Goal: Find specific page/section: Find specific page/section

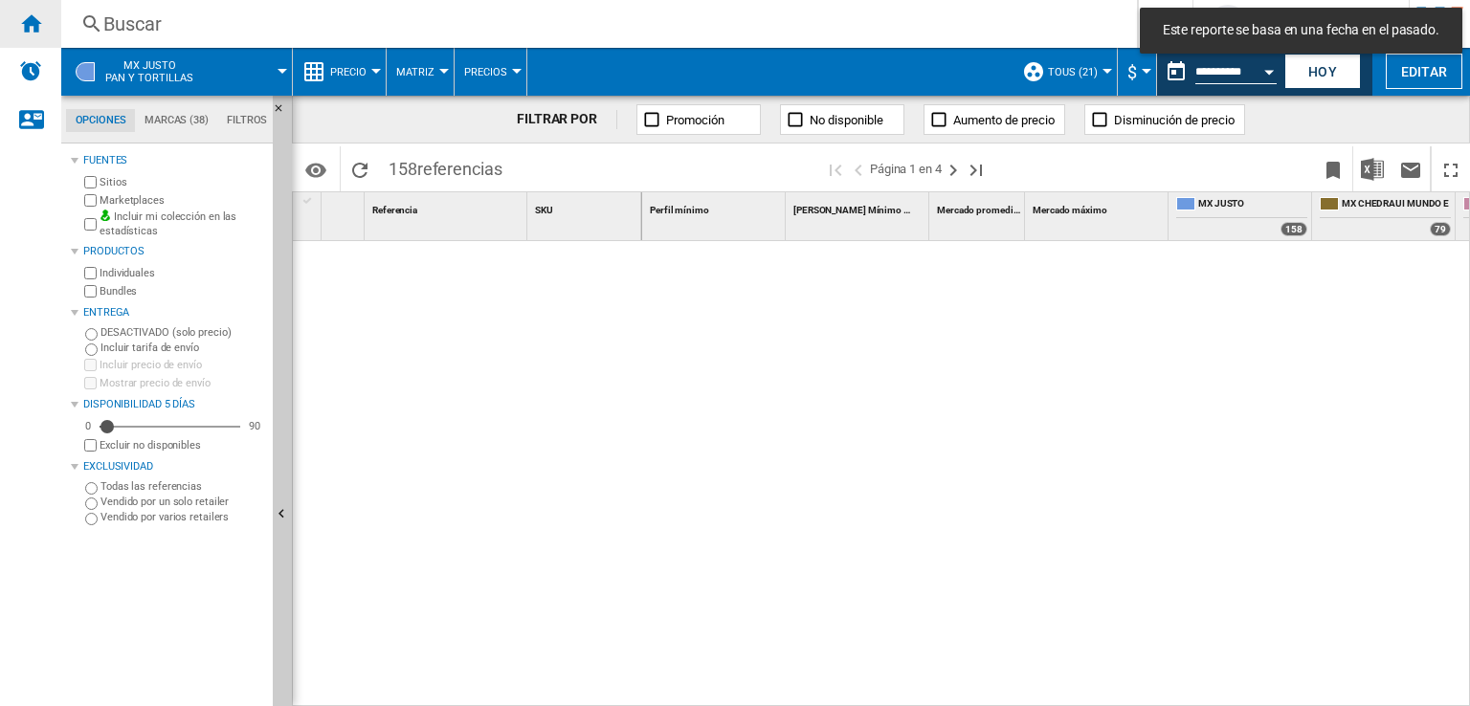
click at [42, 20] on div "Inicio" at bounding box center [30, 24] width 61 height 48
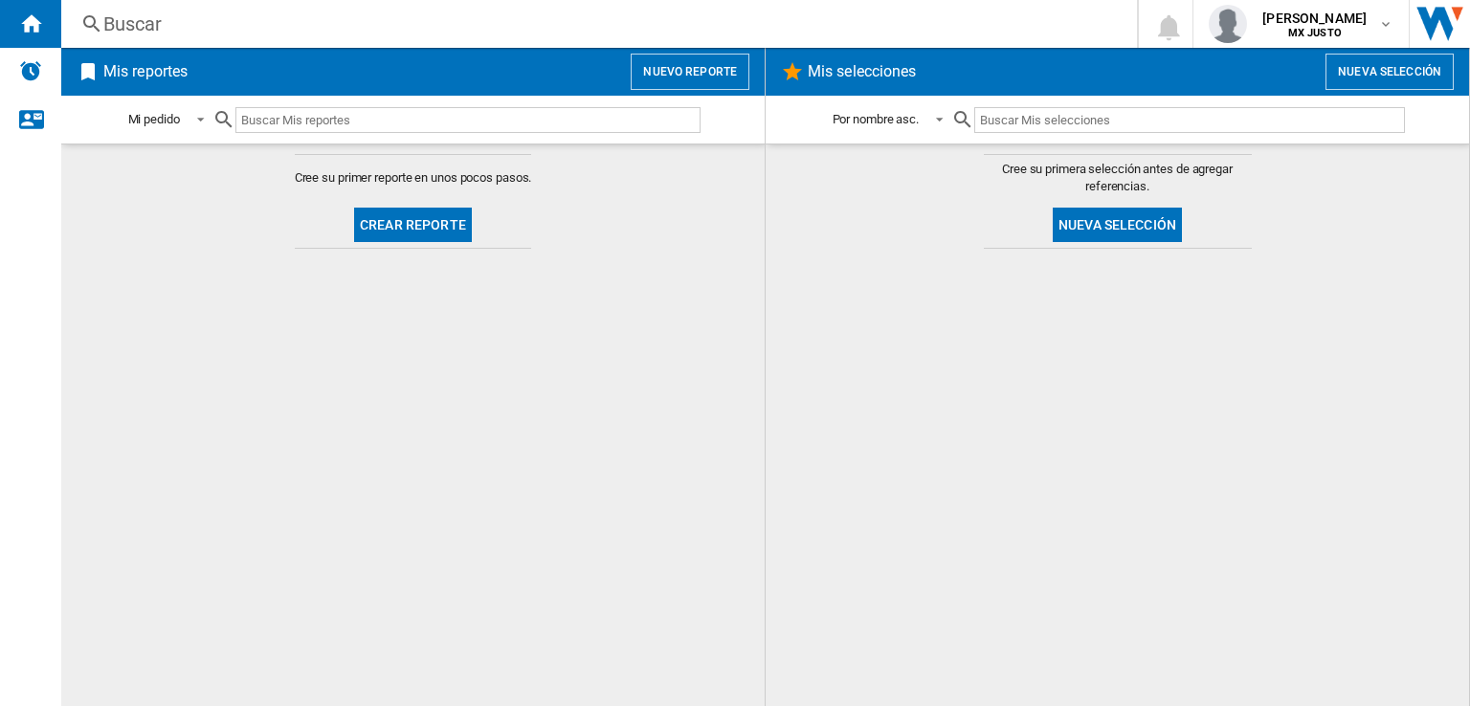
click at [149, 17] on div "Buscar" at bounding box center [595, 24] width 984 height 27
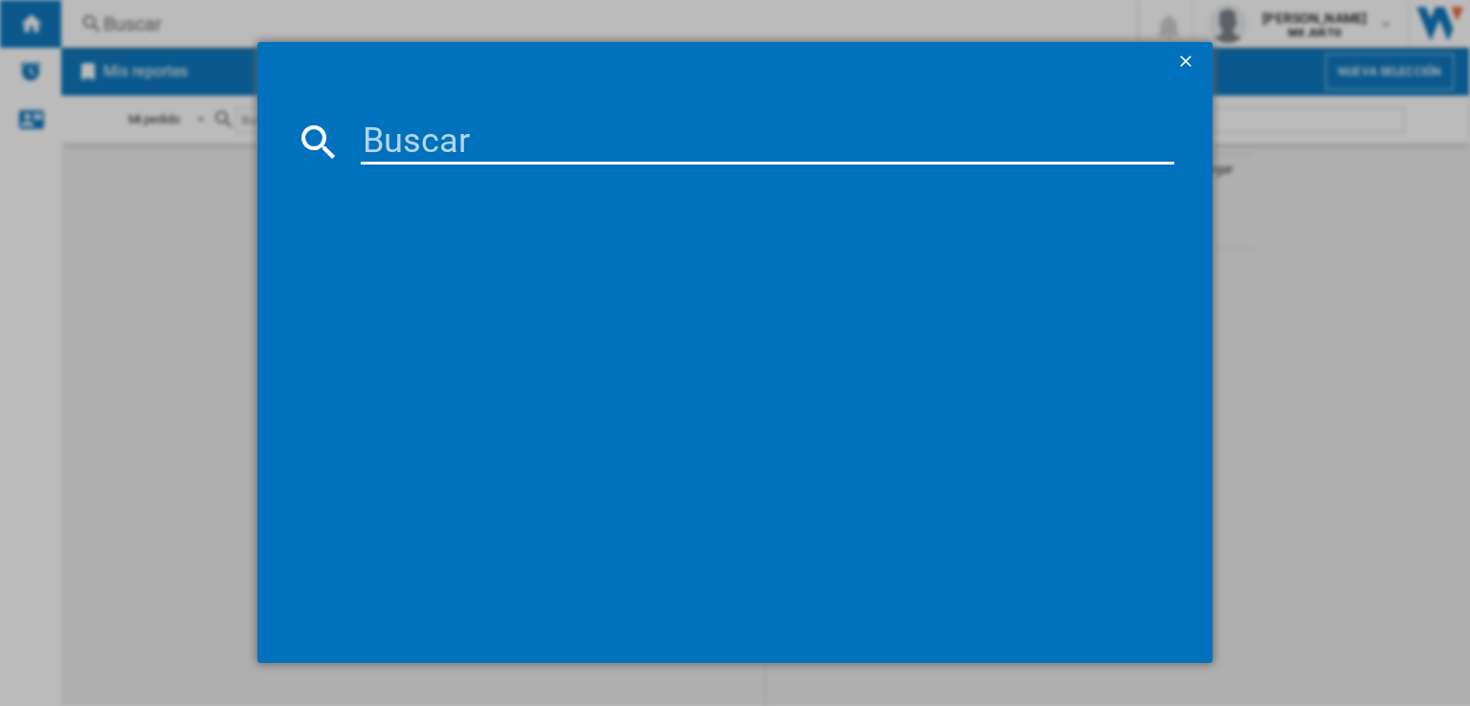
click at [379, 146] on input at bounding box center [768, 142] width 814 height 46
type input "14320"
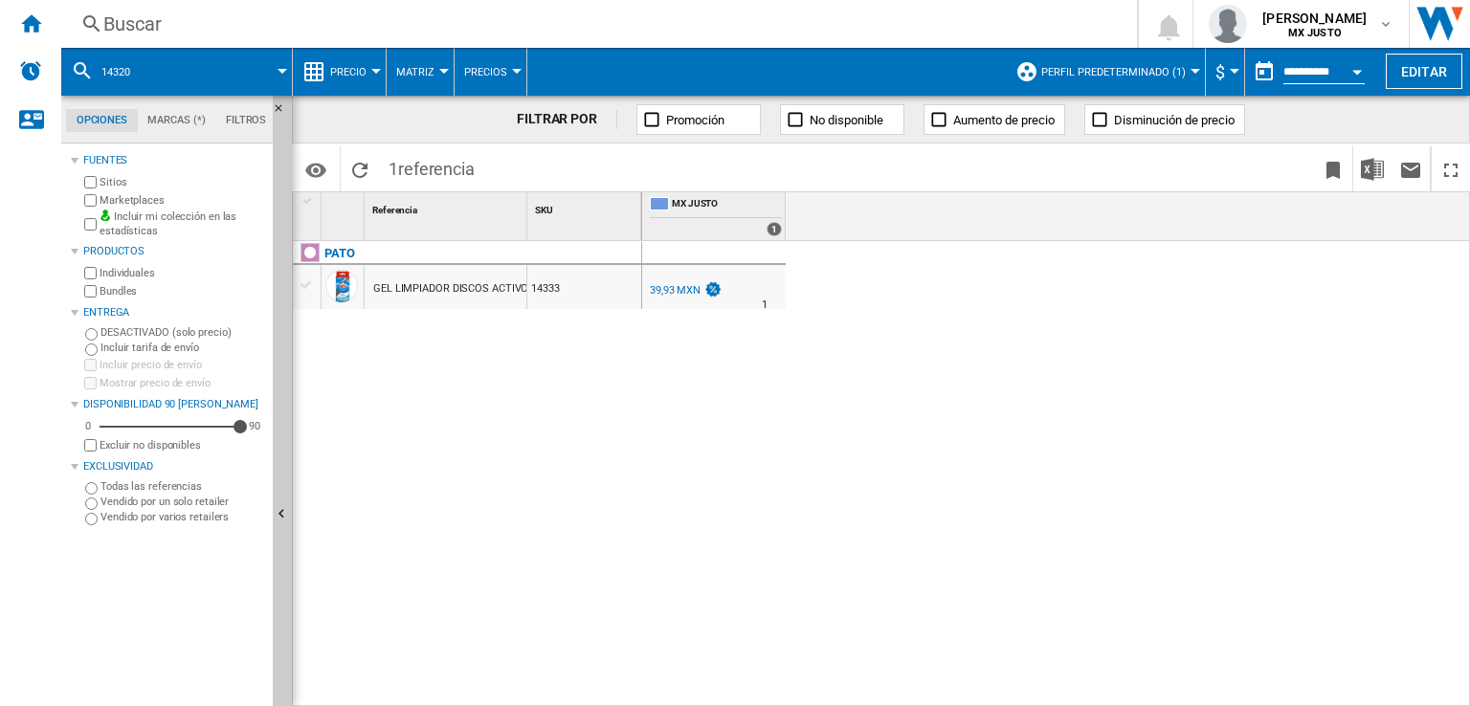
click at [426, 72] on span "Matriz" at bounding box center [415, 72] width 38 height 12
click at [376, 70] on md-backdrop at bounding box center [735, 353] width 1470 height 706
click at [376, 70] on div at bounding box center [376, 71] width 10 height 5
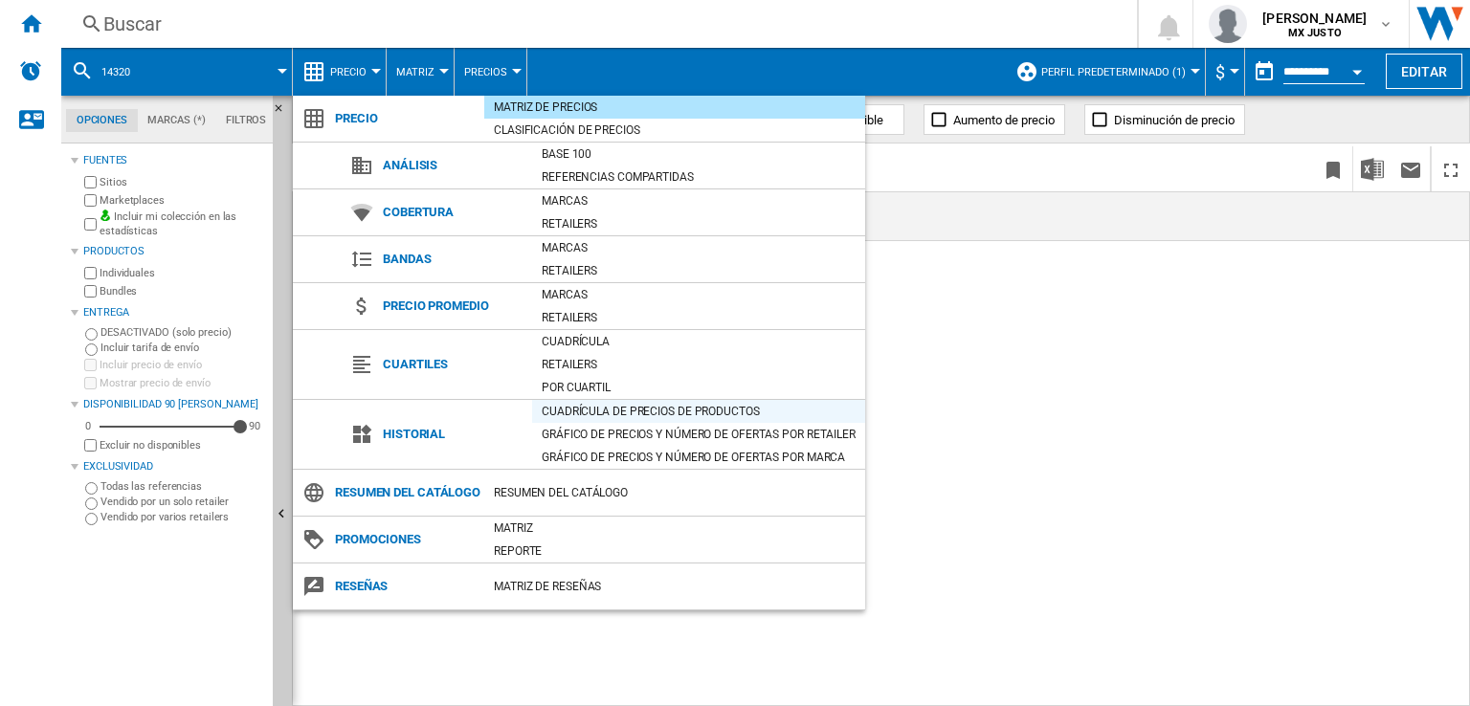
click at [570, 414] on div "Cuadrícula de precios de productos" at bounding box center [698, 411] width 333 height 19
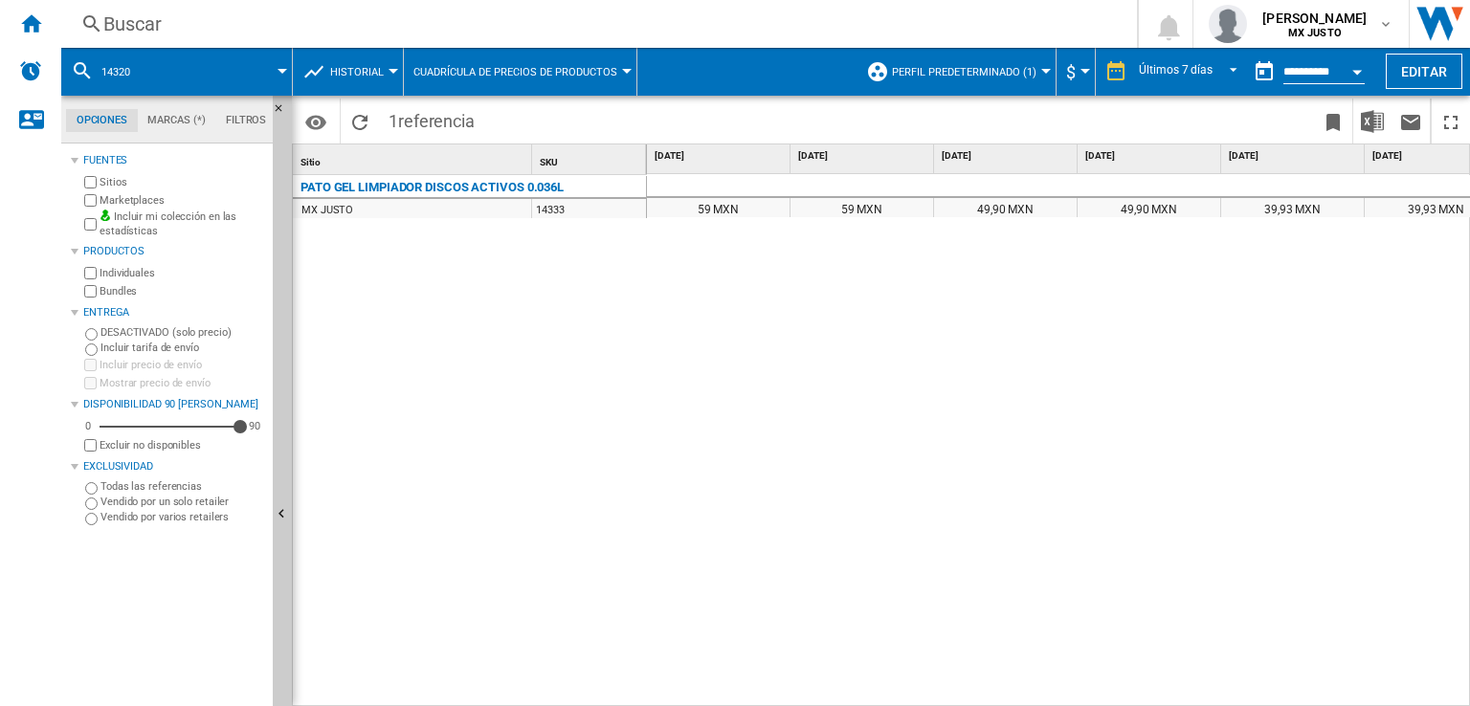
click at [272, 62] on span at bounding box center [219, 72] width 125 height 48
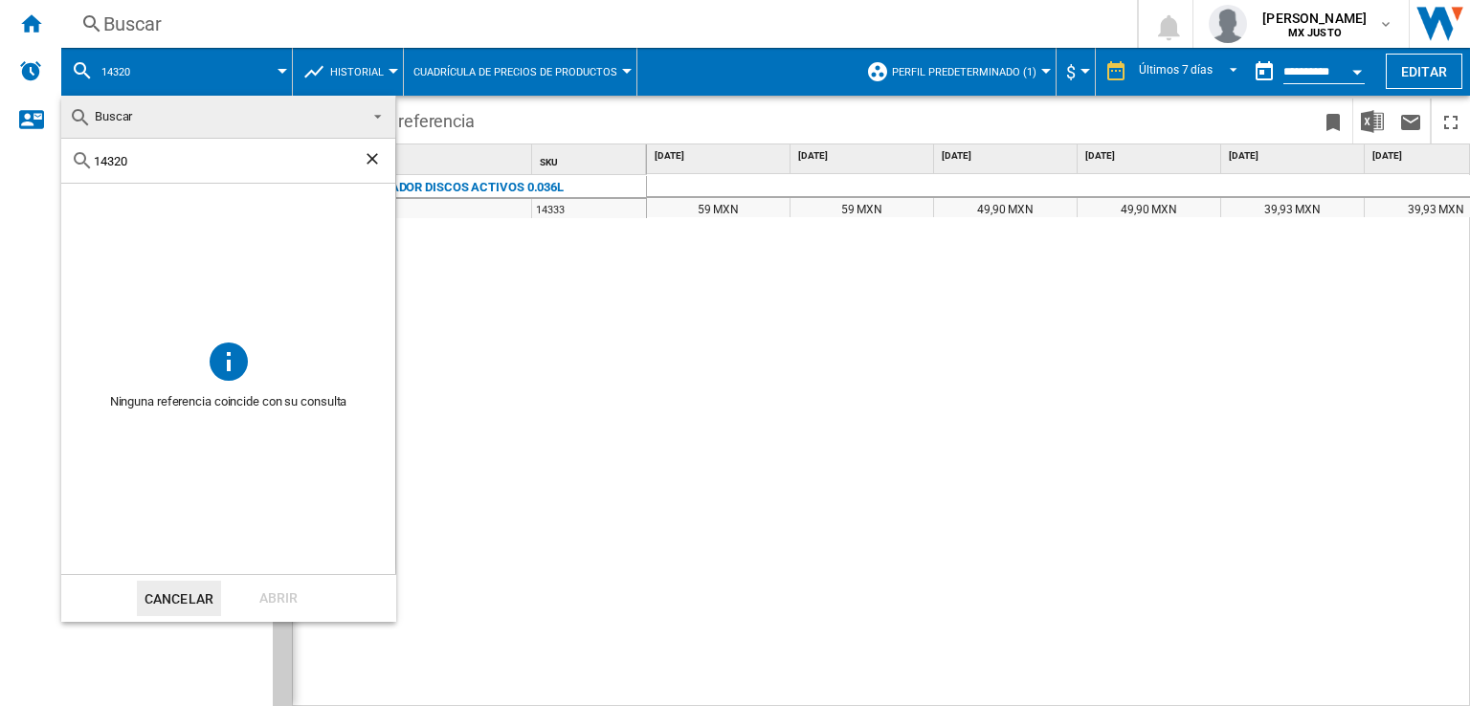
click at [852, 450] on md-backdrop at bounding box center [735, 353] width 1470 height 706
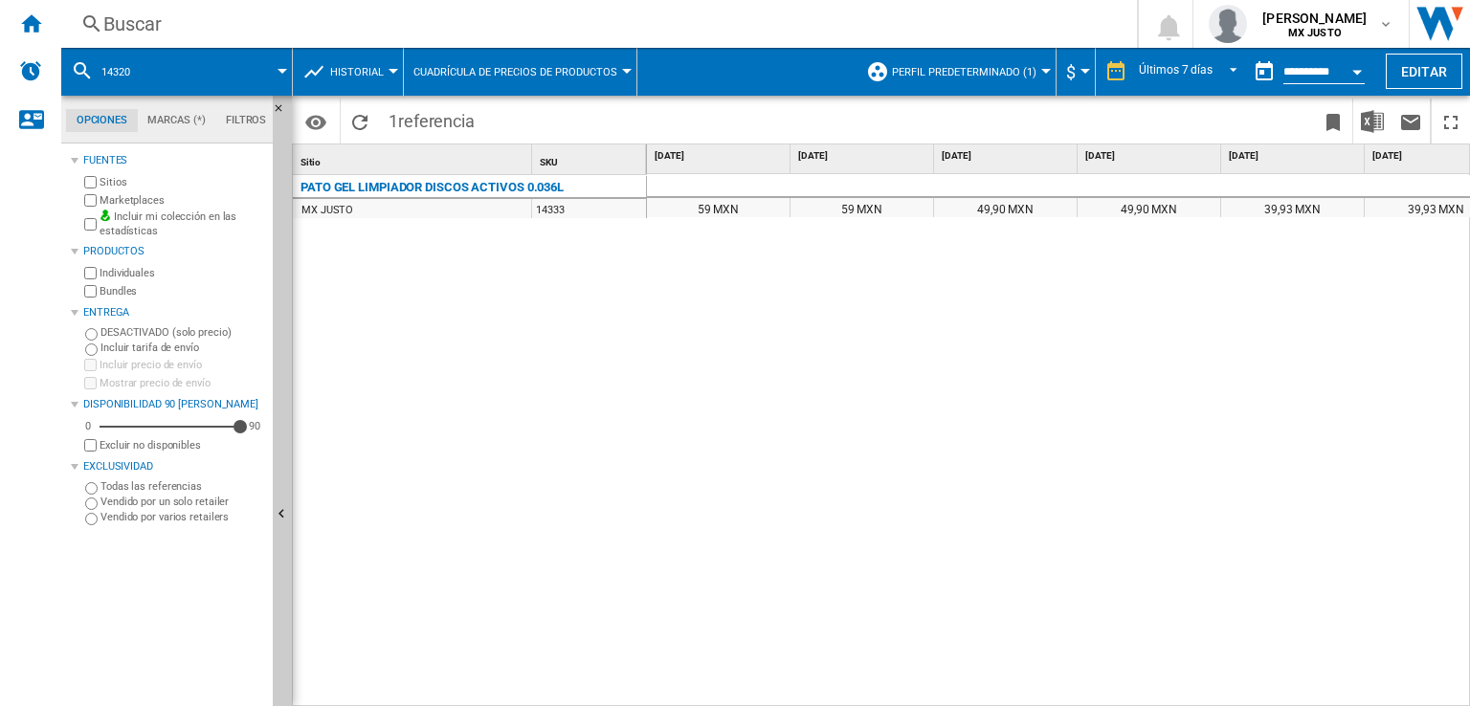
click at [383, 69] on button "Historial" at bounding box center [361, 72] width 63 height 48
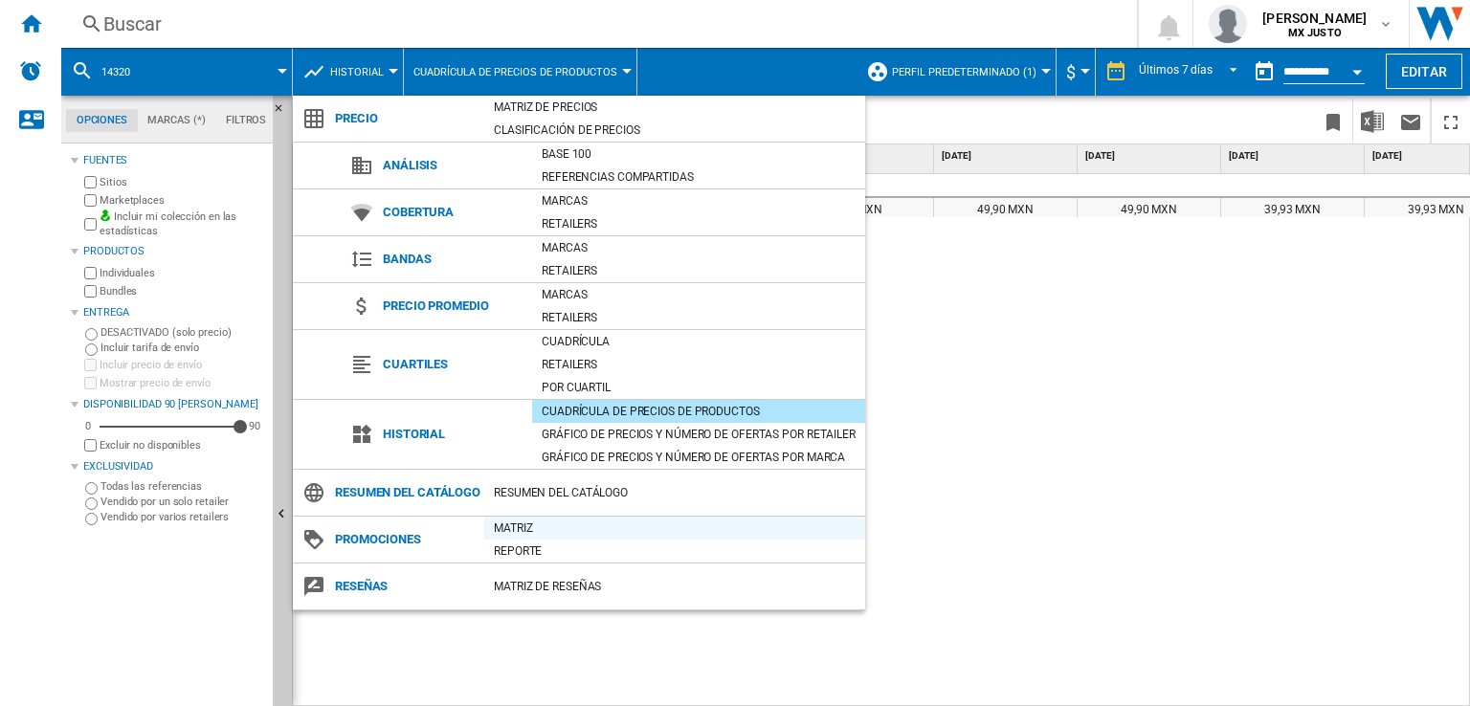
click at [517, 529] on div "Matriz" at bounding box center [674, 528] width 381 height 19
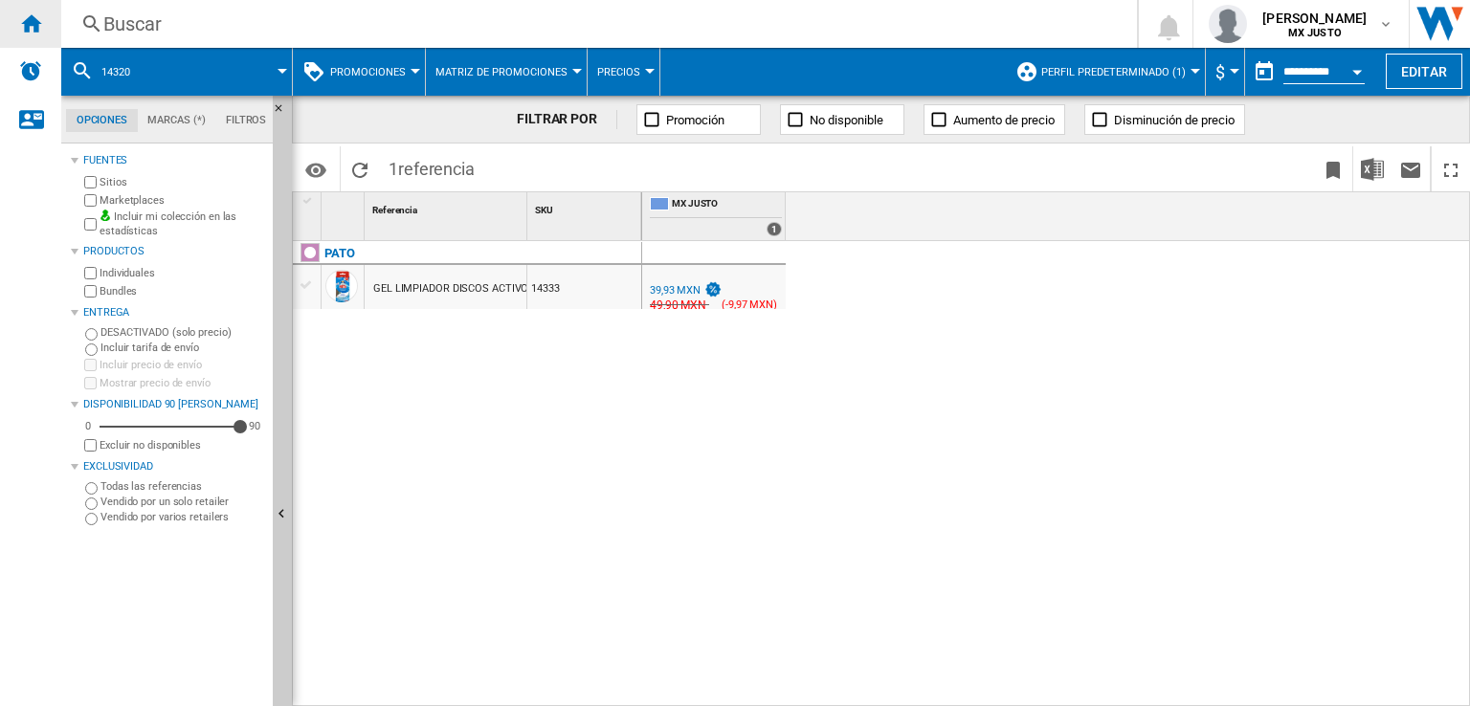
click at [31, 19] on ng-md-icon "Inicio" at bounding box center [30, 22] width 23 height 23
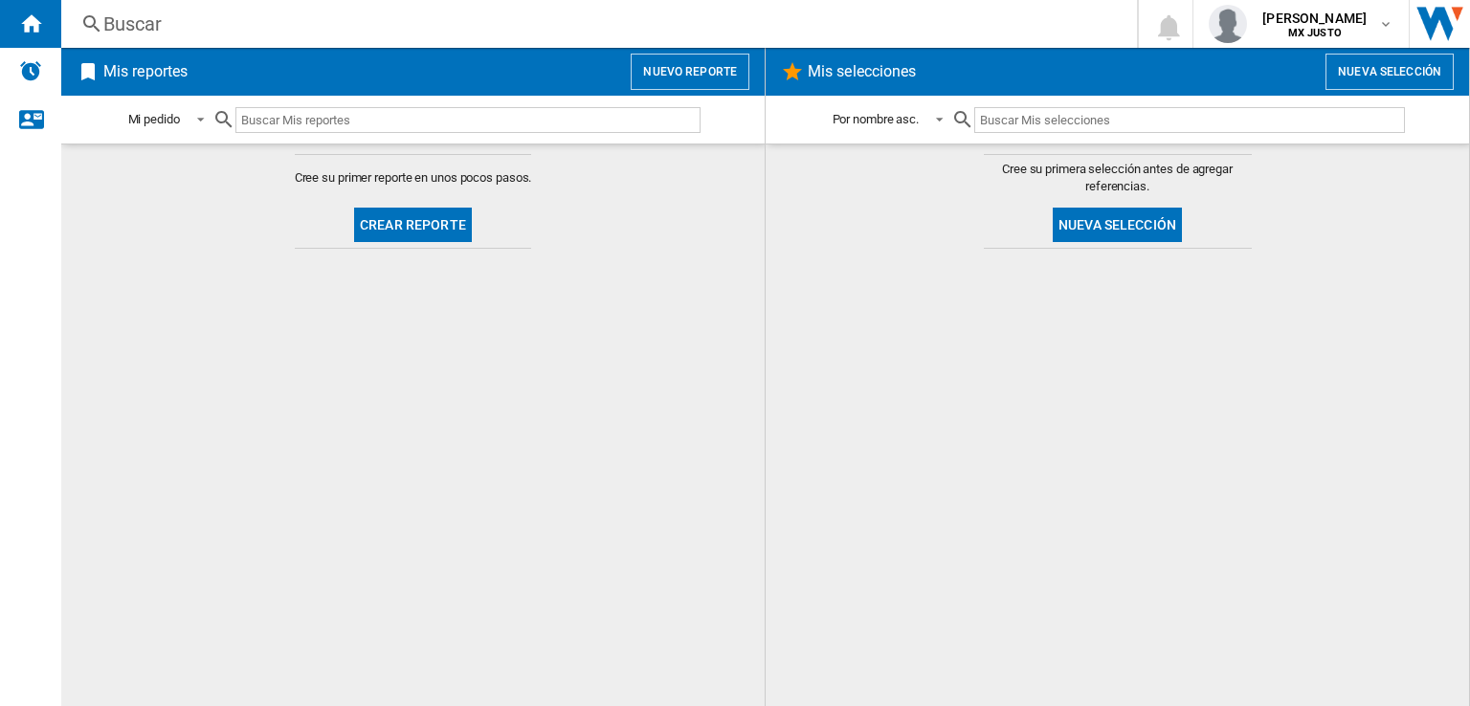
click at [190, 34] on div "Buscar" at bounding box center [595, 24] width 984 height 27
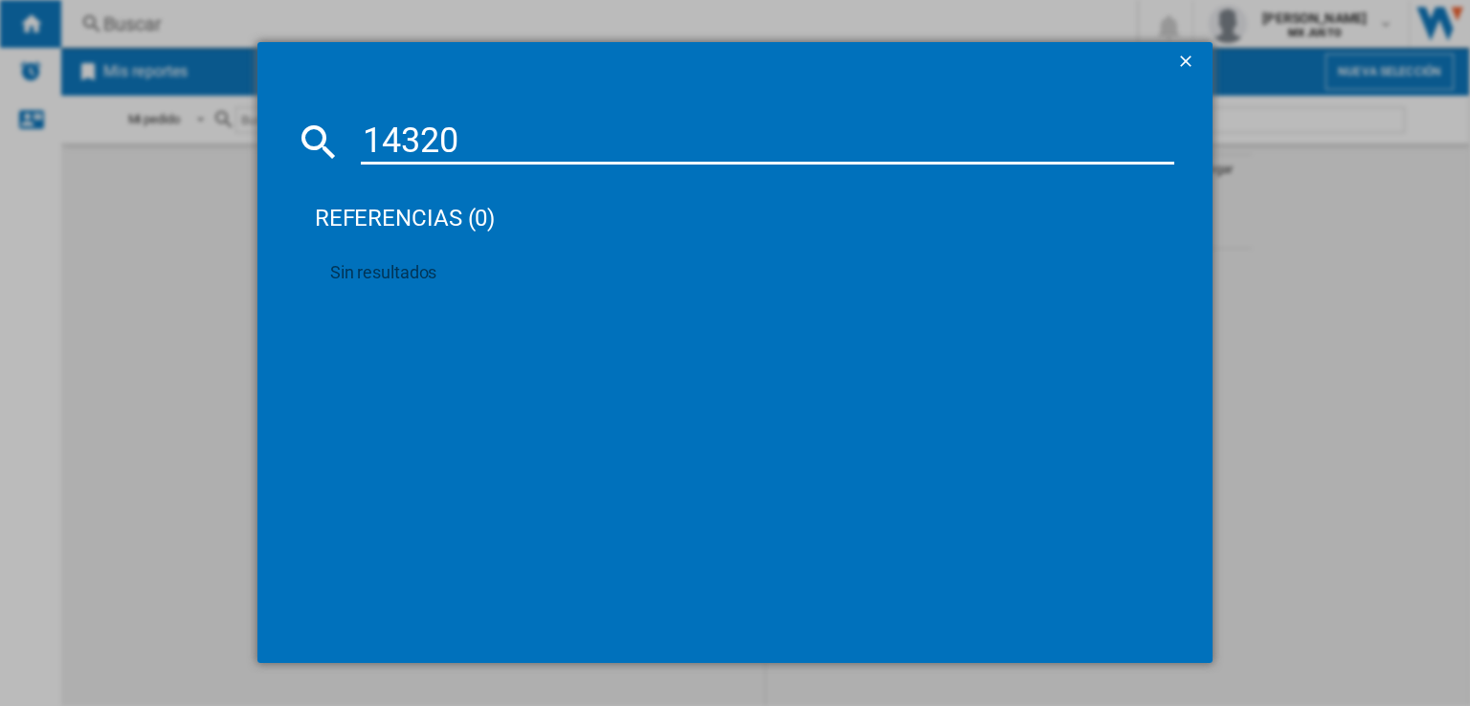
type input "14320"
click at [1190, 60] on ng-md-icon "getI18NText('BUTTONS.CLOSE_DIALOG')" at bounding box center [1187, 63] width 23 height 23
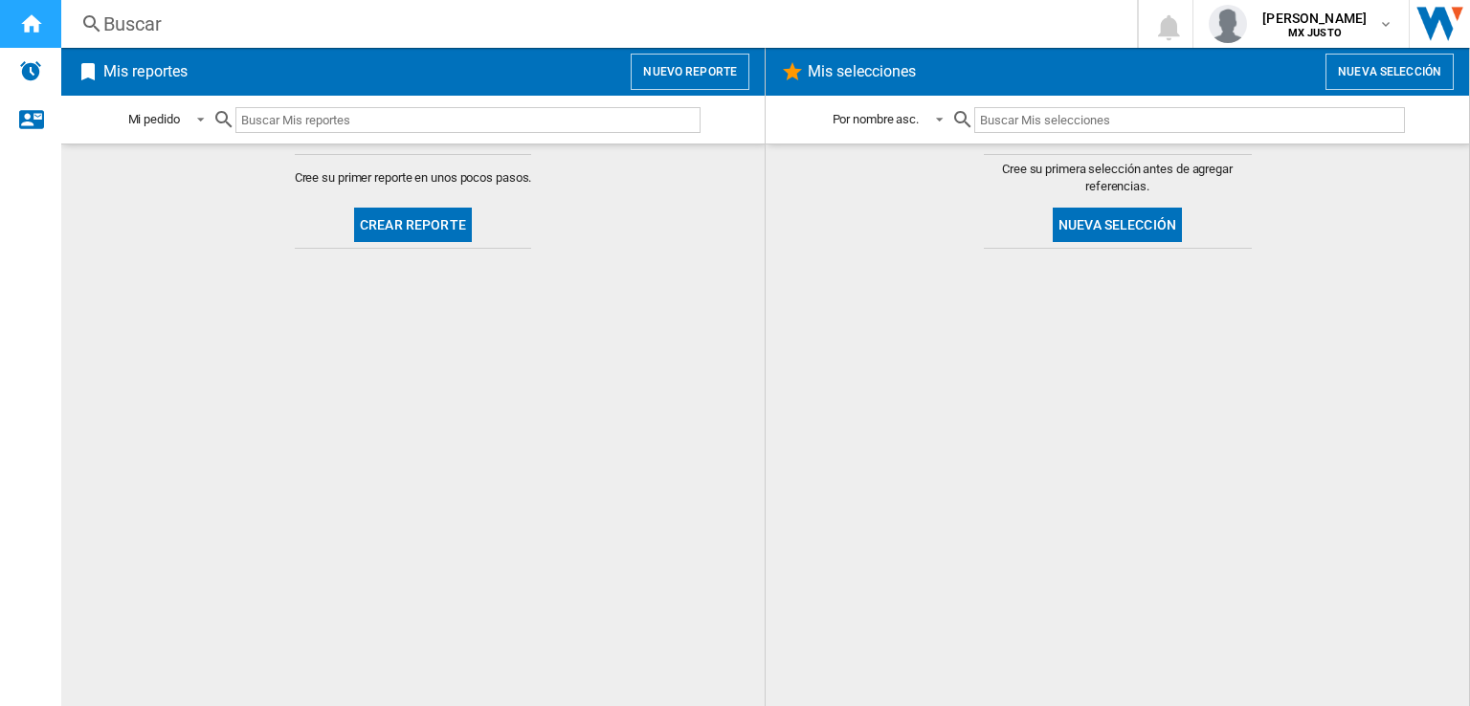
click at [32, 13] on ng-md-icon "Inicio" at bounding box center [30, 22] width 23 height 23
click at [310, 411] on md-content "Cree su primer reporte en unos pocos pasos. Crear reporte" at bounding box center [413, 425] width 704 height 563
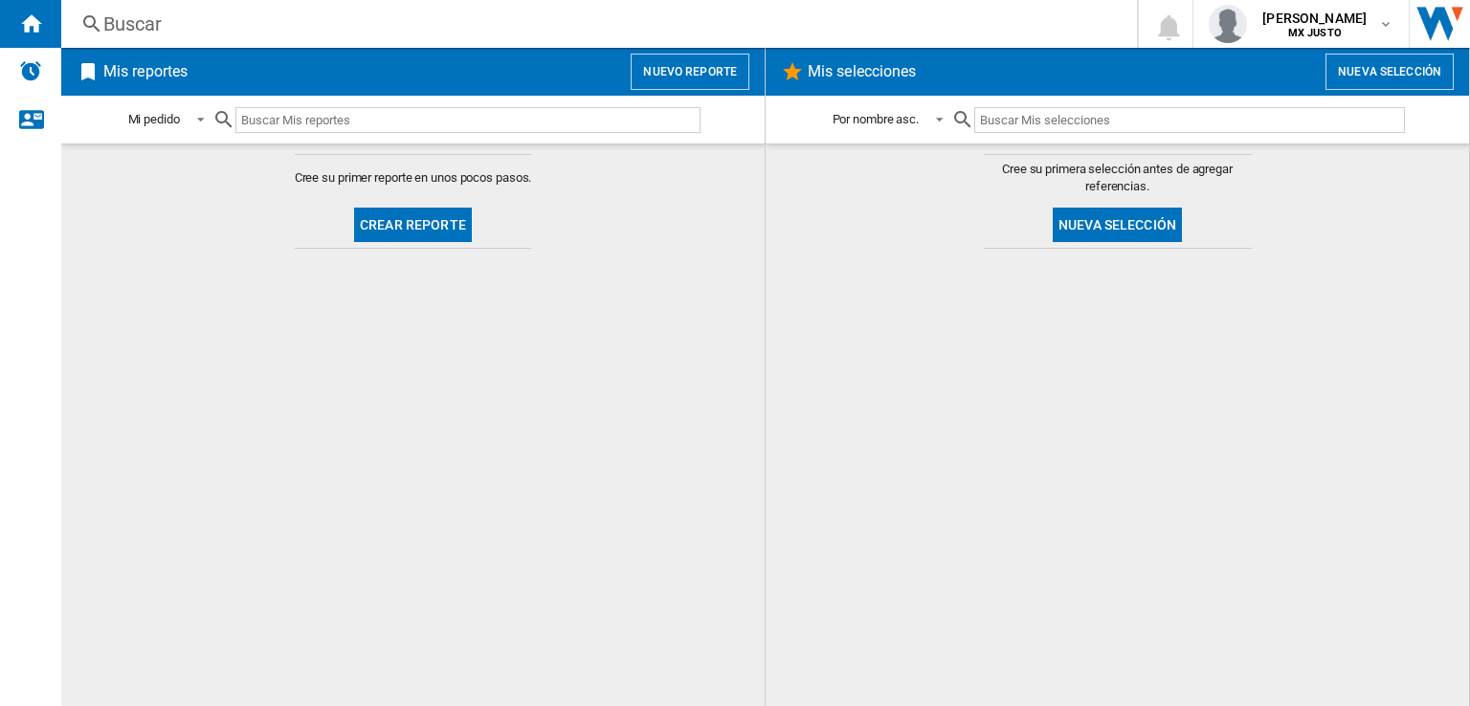
click at [180, 32] on div "Buscar" at bounding box center [595, 24] width 984 height 27
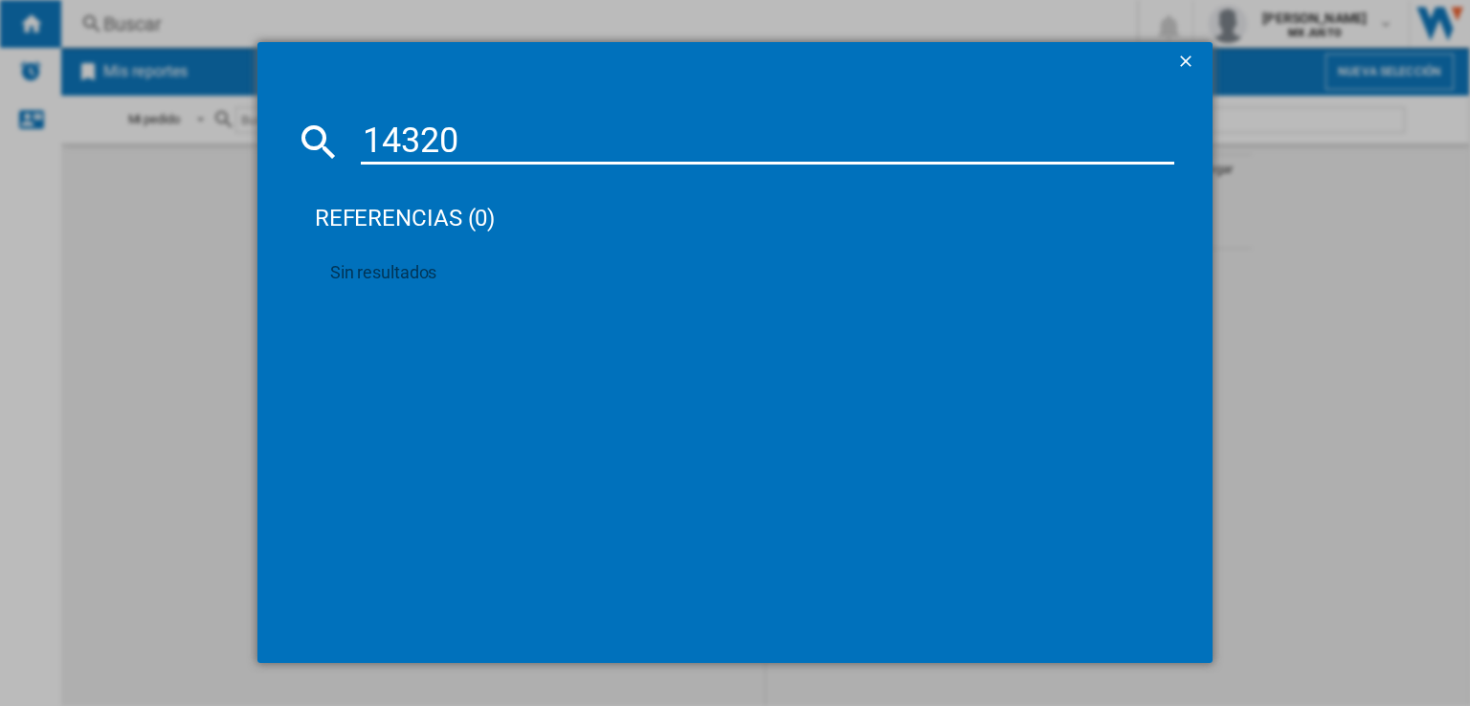
type input "14320"
